Goal: Task Accomplishment & Management: Complete application form

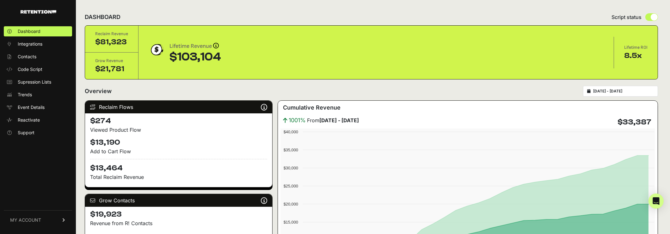
click at [29, 220] on span "MY ACCOUNT" at bounding box center [25, 220] width 31 height 6
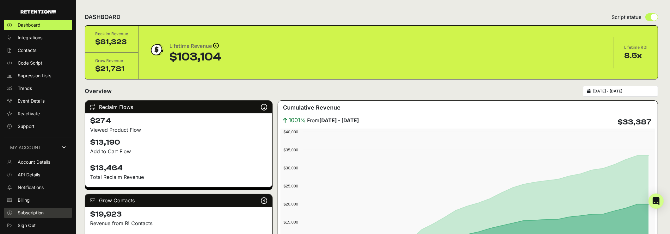
scroll to position [7, 0]
click at [38, 163] on span "Account Details" at bounding box center [34, 161] width 33 height 6
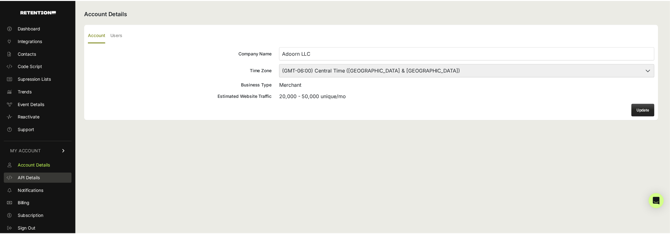
scroll to position [7, 0]
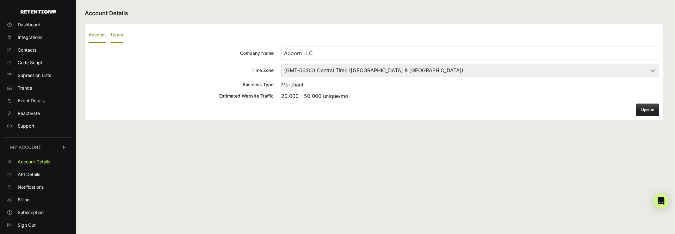
click at [121, 38] on label "Users" at bounding box center [117, 35] width 12 height 15
click at [0, 0] on input "Users" at bounding box center [0, 0] width 0 height 0
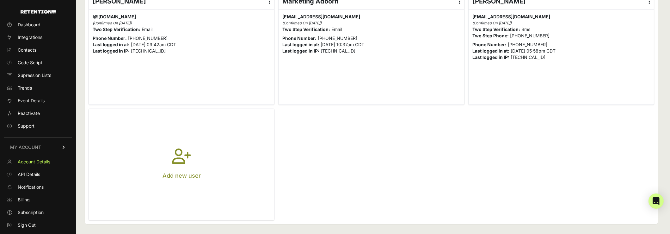
scroll to position [173, 0]
click at [177, 167] on icon "button" at bounding box center [181, 158] width 19 height 23
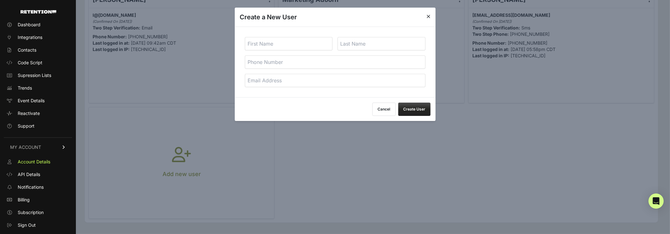
click at [292, 47] on input "text" at bounding box center [289, 43] width 88 height 13
type input "Kailyn"
type input "Lander"
drag, startPoint x: 325, startPoint y: 64, endPoint x: 244, endPoint y: 55, distance: 81.8
click at [244, 55] on div "Kailyn Lander Kailyn@commonthreadco.com" at bounding box center [335, 62] width 201 height 70
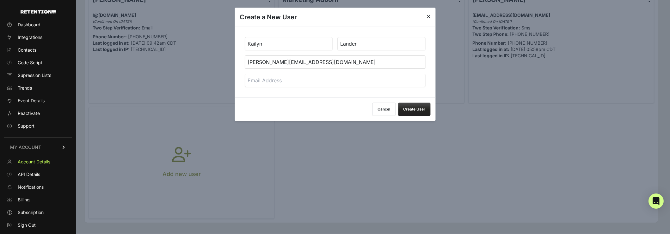
type input "Kailyn@commonthreadco.com"
click at [262, 82] on input "email" at bounding box center [335, 80] width 181 height 13
paste input "Kailyn@commonthreadco.com"
type input "Kailyn@commonthreadco.com"
drag, startPoint x: 326, startPoint y: 62, endPoint x: 241, endPoint y: 63, distance: 84.7
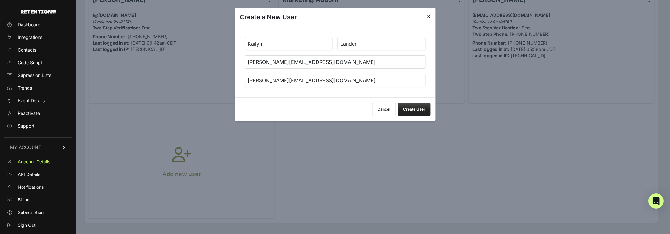
click at [241, 63] on div "Kailyn Lander Kailyn@commonthreadco.com Kailyn@commonthreadco.com" at bounding box center [335, 62] width 201 height 70
click at [422, 107] on button "Create User" at bounding box center [414, 108] width 32 height 13
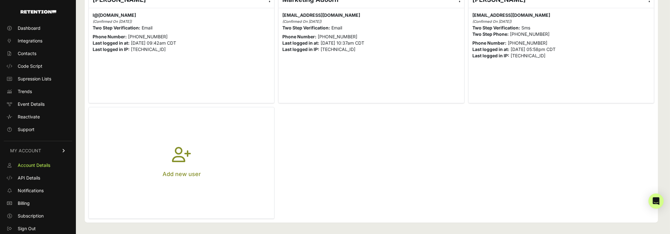
scroll to position [173, 0]
click at [187, 161] on icon "button" at bounding box center [181, 158] width 19 height 23
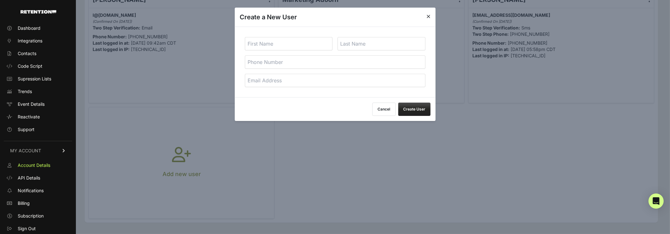
click at [296, 46] on input "text" at bounding box center [289, 43] width 88 height 13
type input "Kailyn"
click at [362, 46] on input "text" at bounding box center [382, 43] width 88 height 13
type input "Lander"
click at [344, 78] on input "email" at bounding box center [335, 80] width 181 height 13
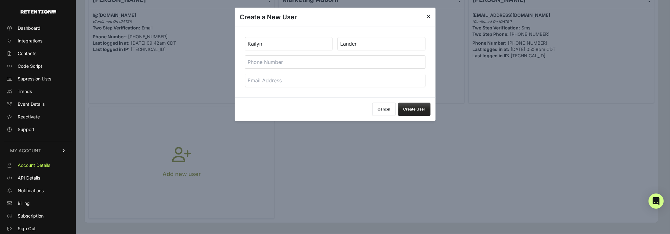
paste input "Kailyn@commonthreadco.com"
drag, startPoint x: 262, startPoint y: 81, endPoint x: 231, endPoint y: 76, distance: 30.8
click at [231, 76] on body "Dashboard Integrations Contacts Code Script Supression Lists Trends Event Detai…" at bounding box center [335, 31] width 670 height 405
type input "info@commonthreadco.com"
click at [414, 108] on button "Create User" at bounding box center [414, 108] width 32 height 13
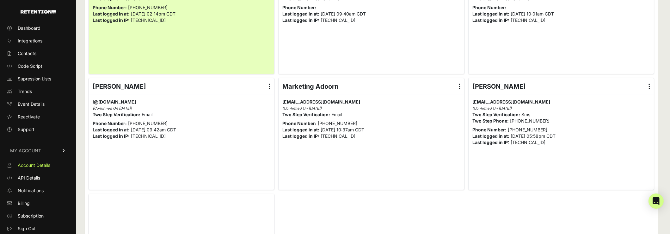
scroll to position [109, 0]
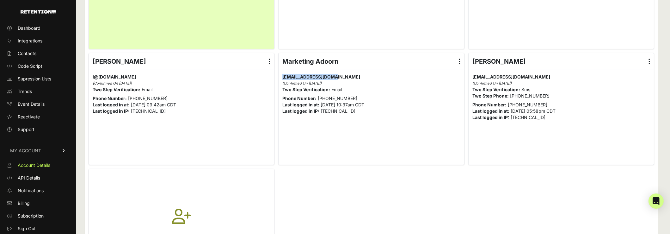
drag, startPoint x: 339, startPoint y: 77, endPoint x: 283, endPoint y: 76, distance: 56.3
click at [283, 76] on p "marketing@adoorn.com marketing@adoorn.com (Confirmed On 04/14/2025)" at bounding box center [371, 80] width 178 height 13
copy span "marketing@adoorn.com"
click at [33, 55] on span "Contacts" at bounding box center [27, 53] width 19 height 6
